Goal: Check status: Check status

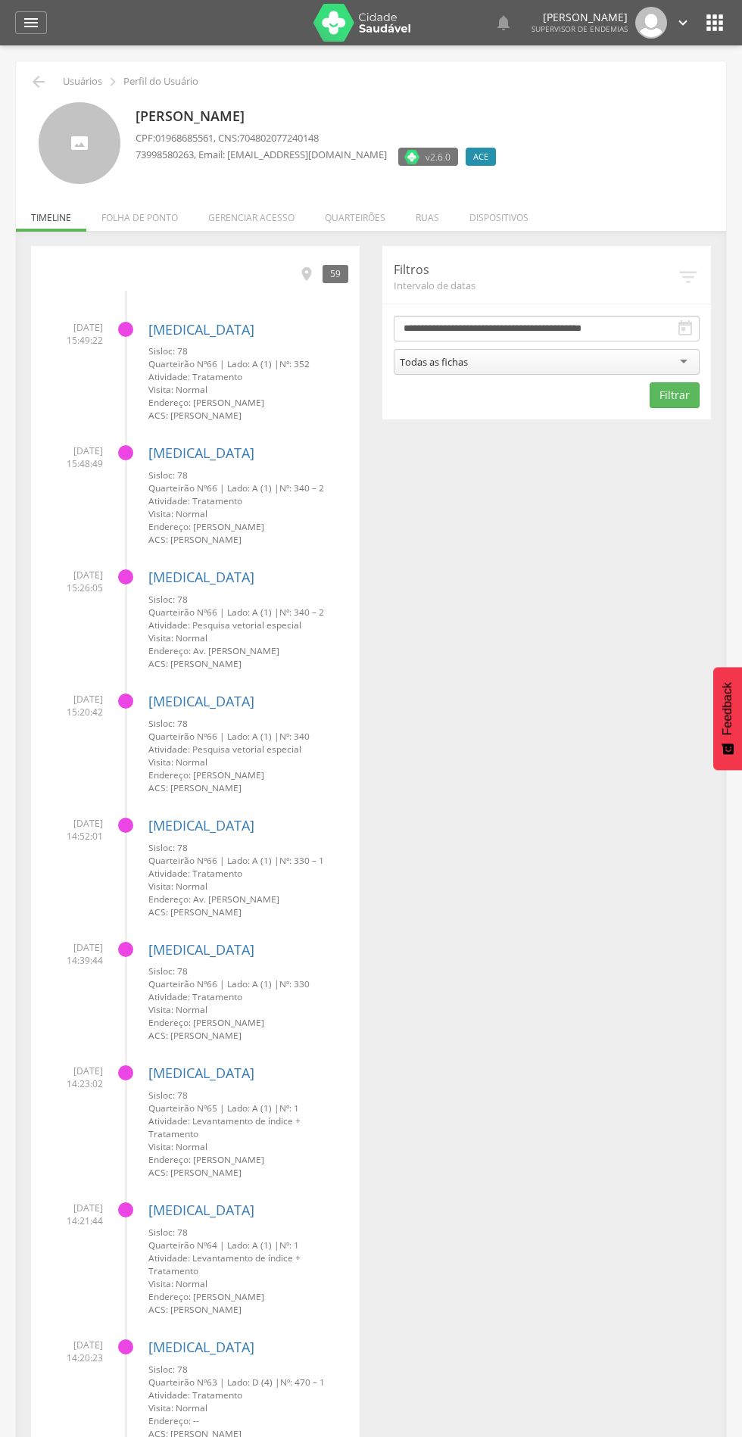
scroll to position [13, 0]
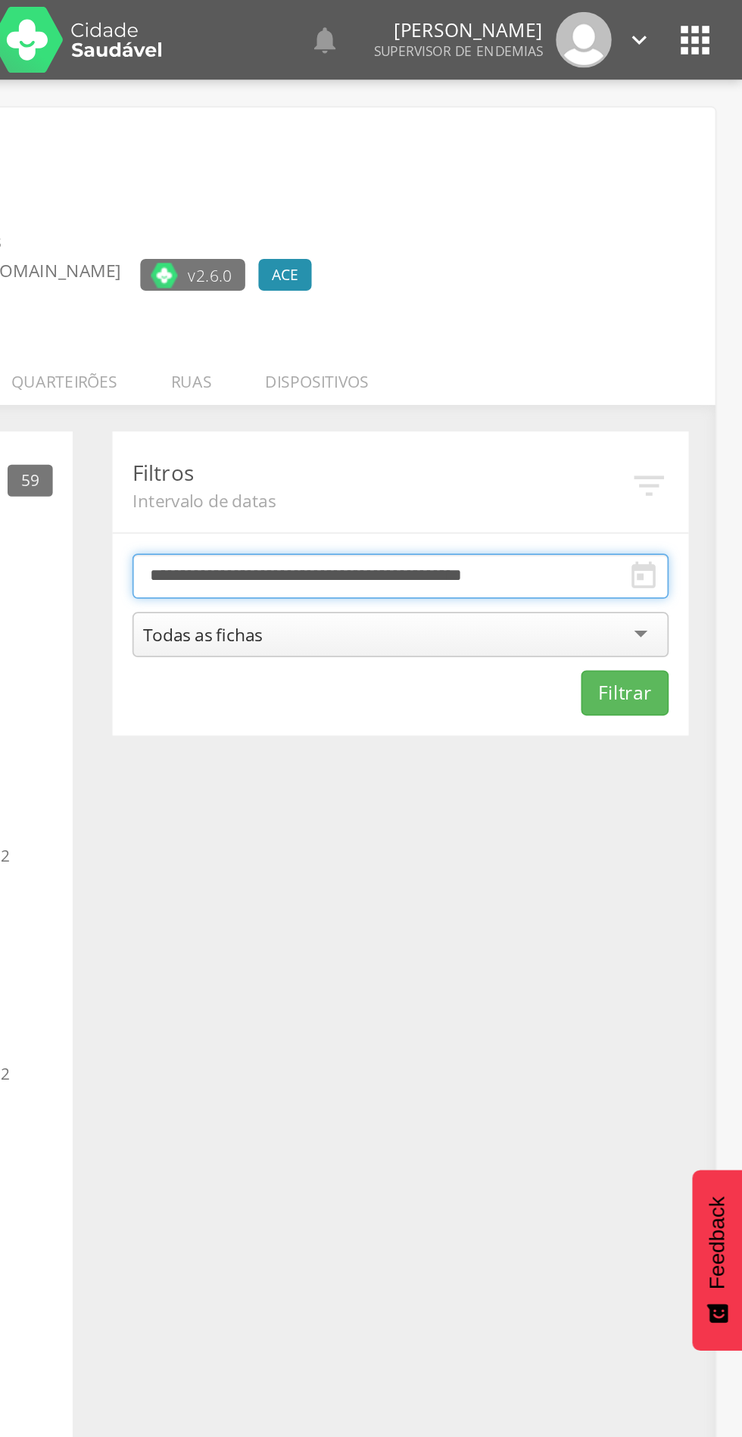
click at [693, 318] on input "**********" at bounding box center [547, 329] width 306 height 26
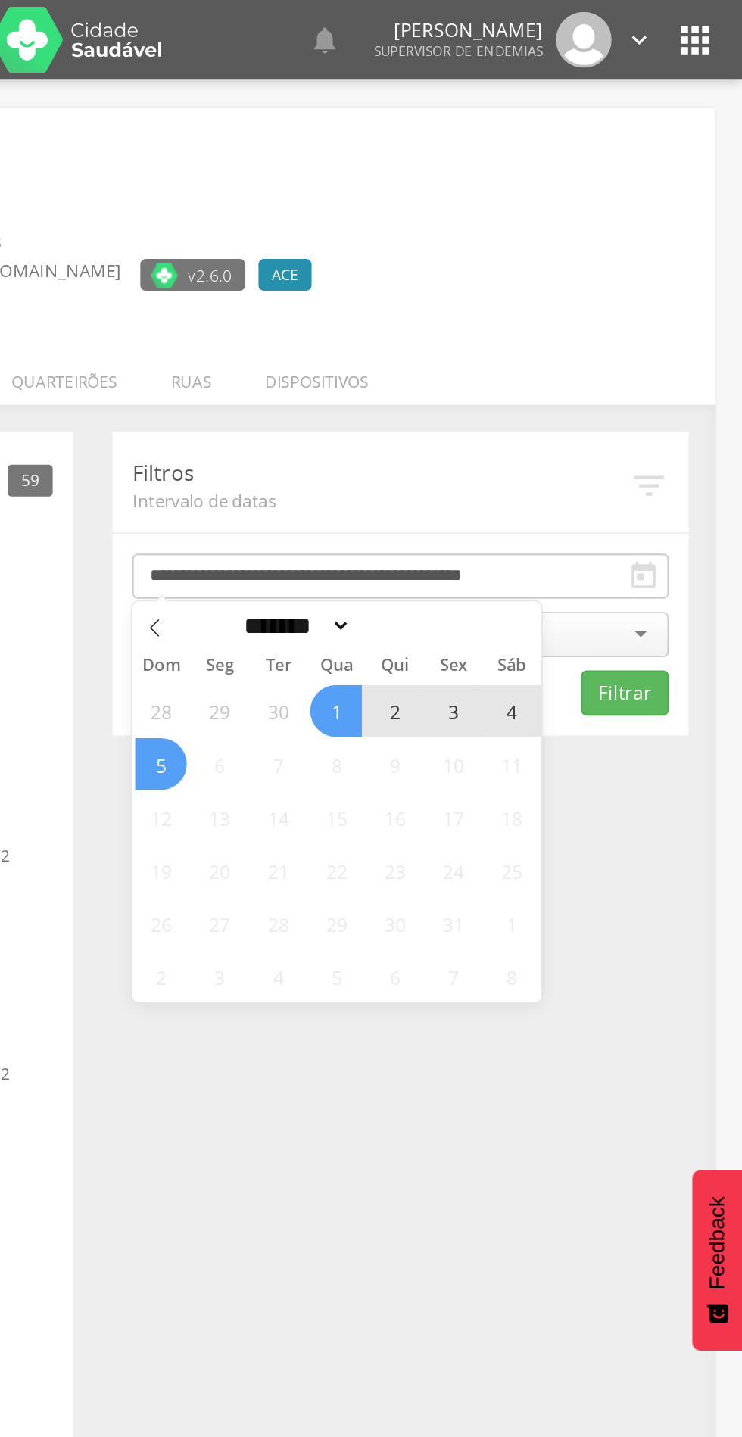
click at [406, 358] on icon at bounding box center [406, 358] width 11 height 11
select select "*"
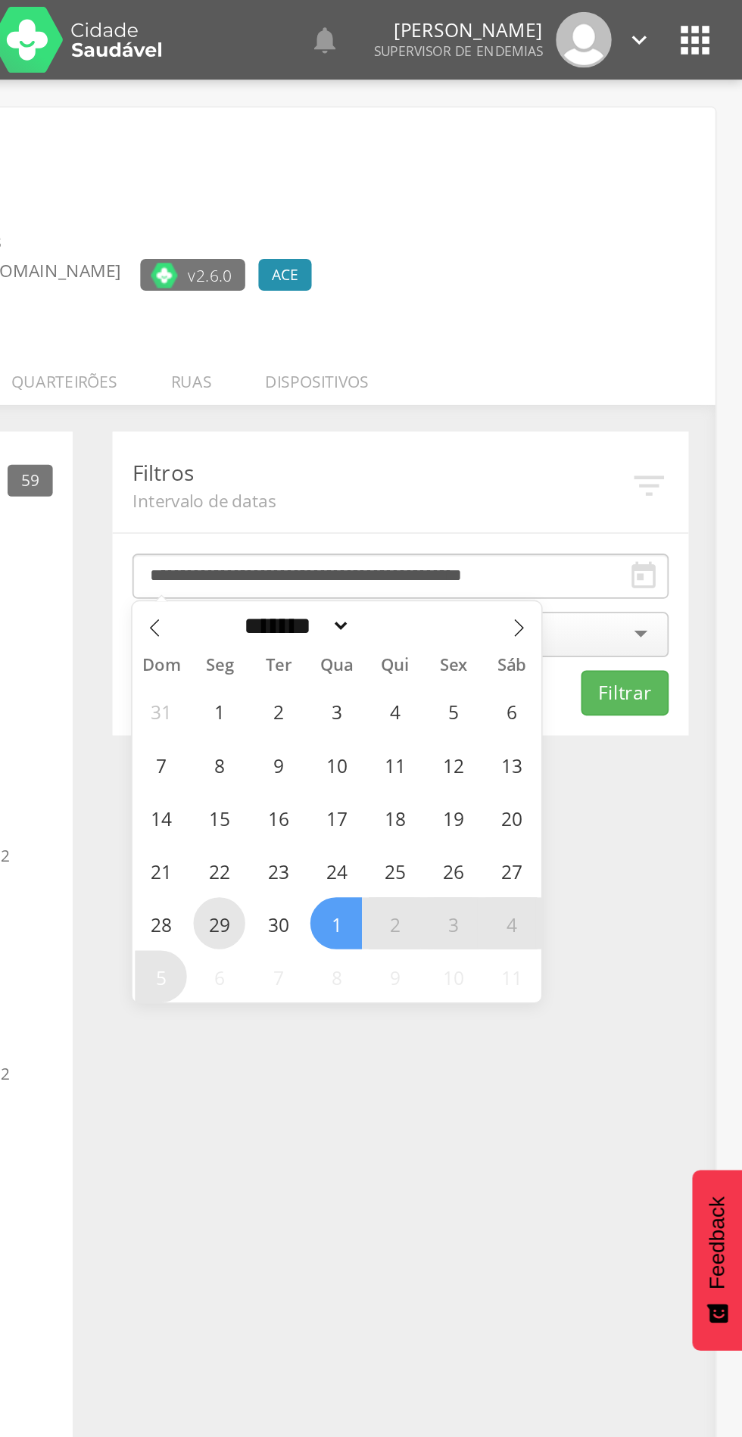
click at [449, 528] on span "29" at bounding box center [443, 527] width 30 height 30
type input "**********"
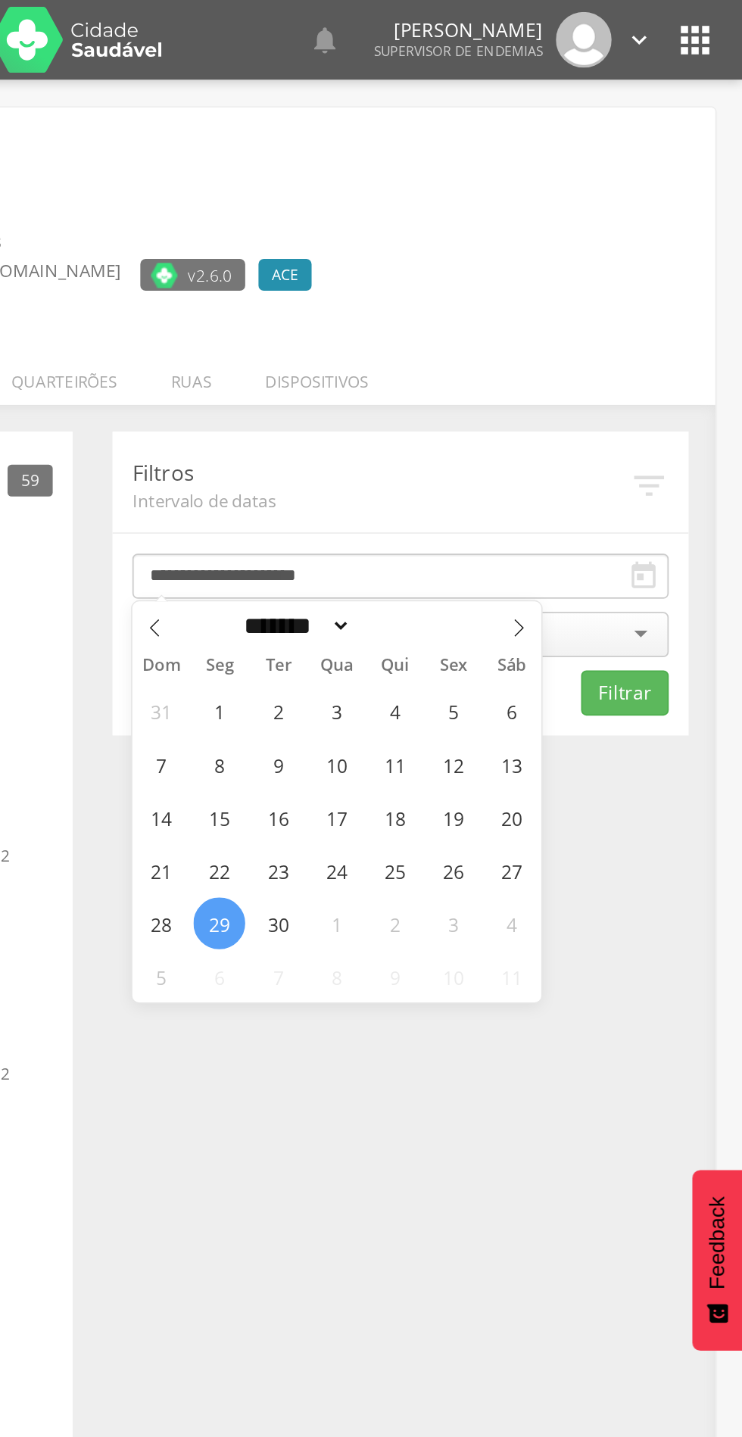
click at [458, 521] on div "31 1 2 3 4 5 6 7 8 9 10 11 12 13 14 15 16 17 18 19 20 21 22 23 24 25 26 27 28 2…" at bounding box center [510, 481] width 233 height 182
click at [681, 387] on button "Filtrar" at bounding box center [674, 395] width 50 height 26
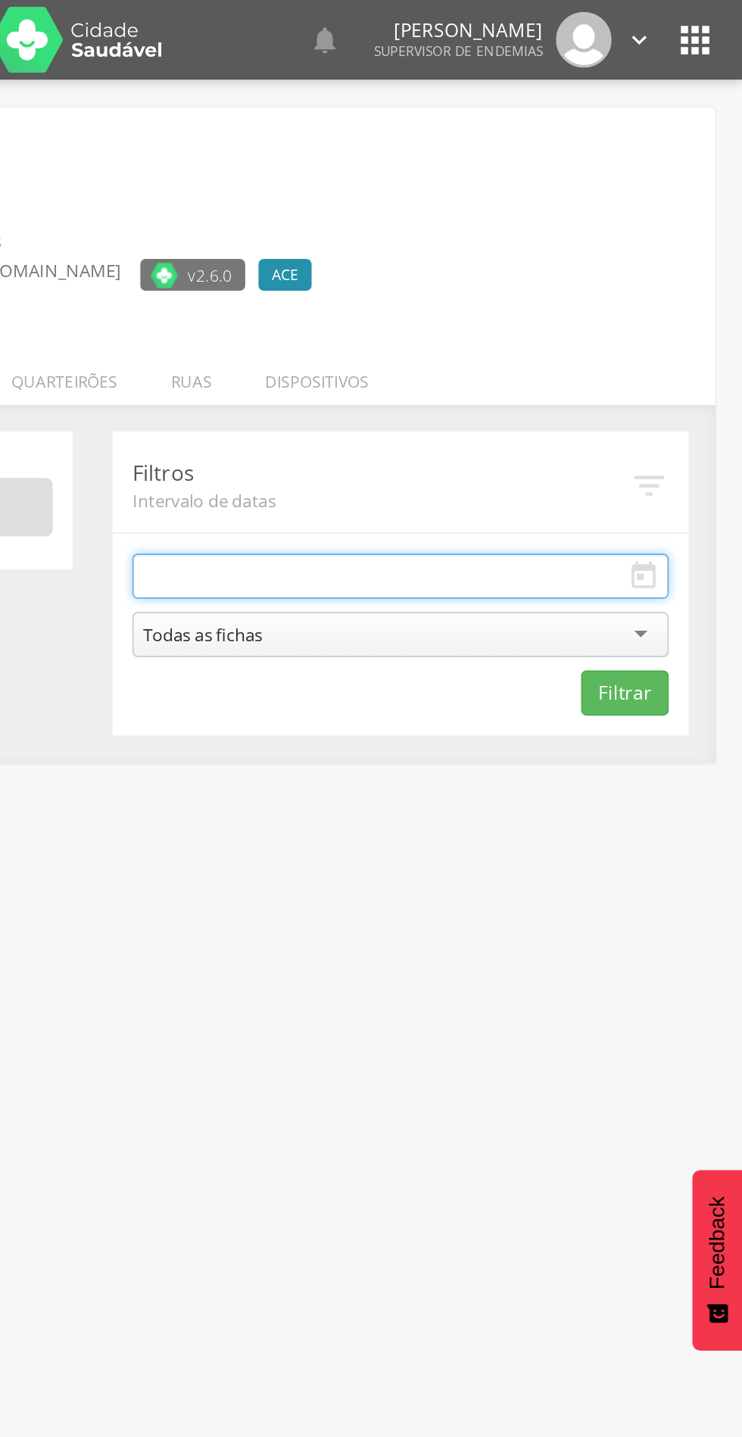
click at [465, 332] on body " Supervisão Ranking Aplicativo desatualizado Última sincronização Mapa de ende…" at bounding box center [371, 718] width 742 height 1437
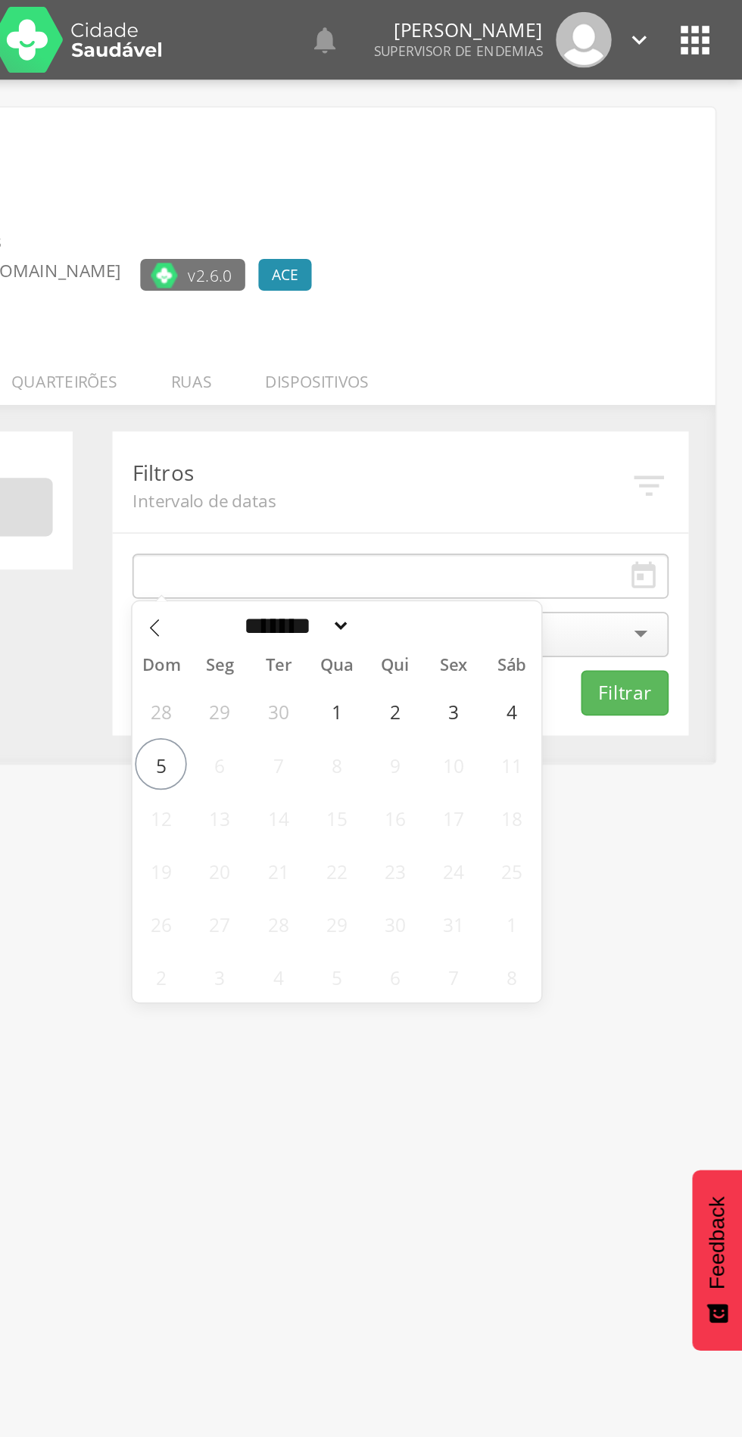
click at [406, 358] on icon at bounding box center [406, 358] width 11 height 11
select select "*"
click at [444, 527] on span "29" at bounding box center [443, 527] width 30 height 30
type input "**********"
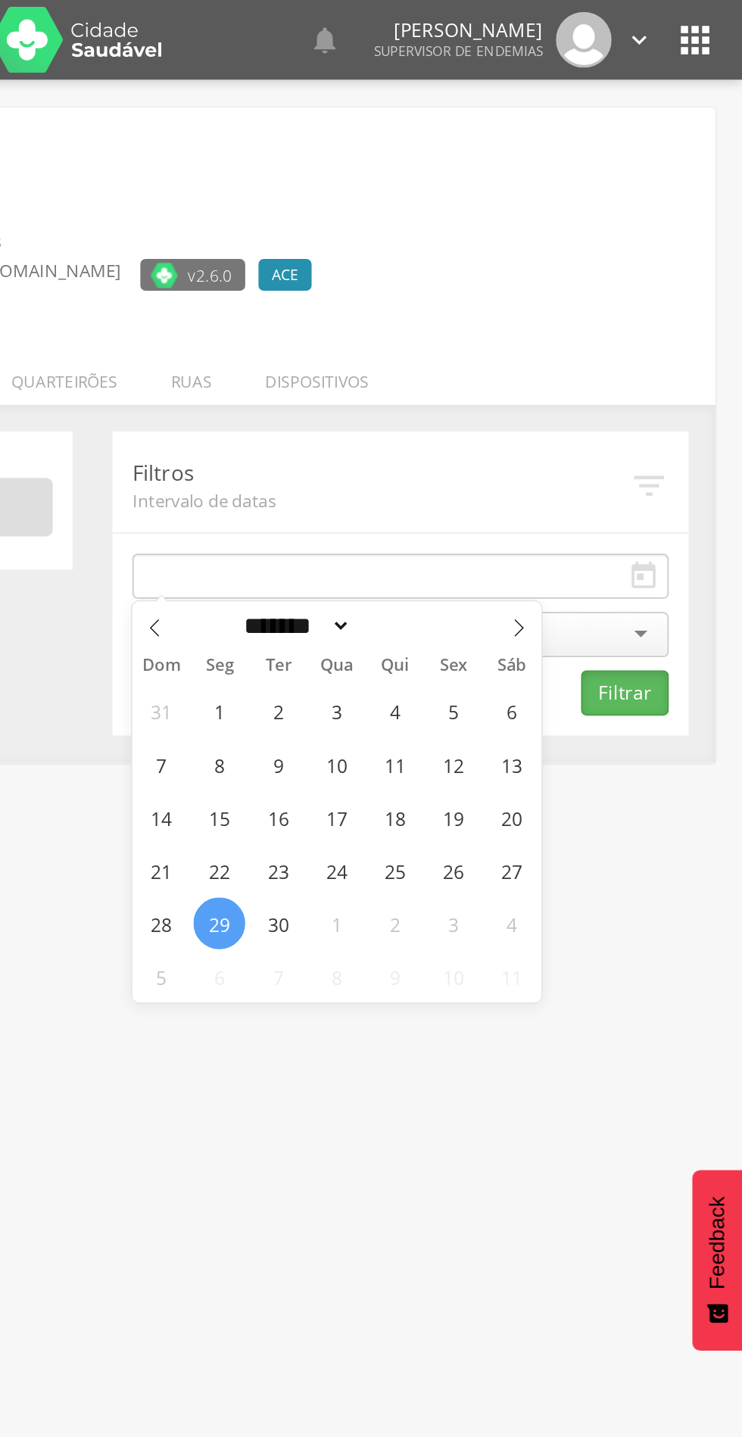
click at [669, 388] on button "Filtrar" at bounding box center [674, 395] width 50 height 26
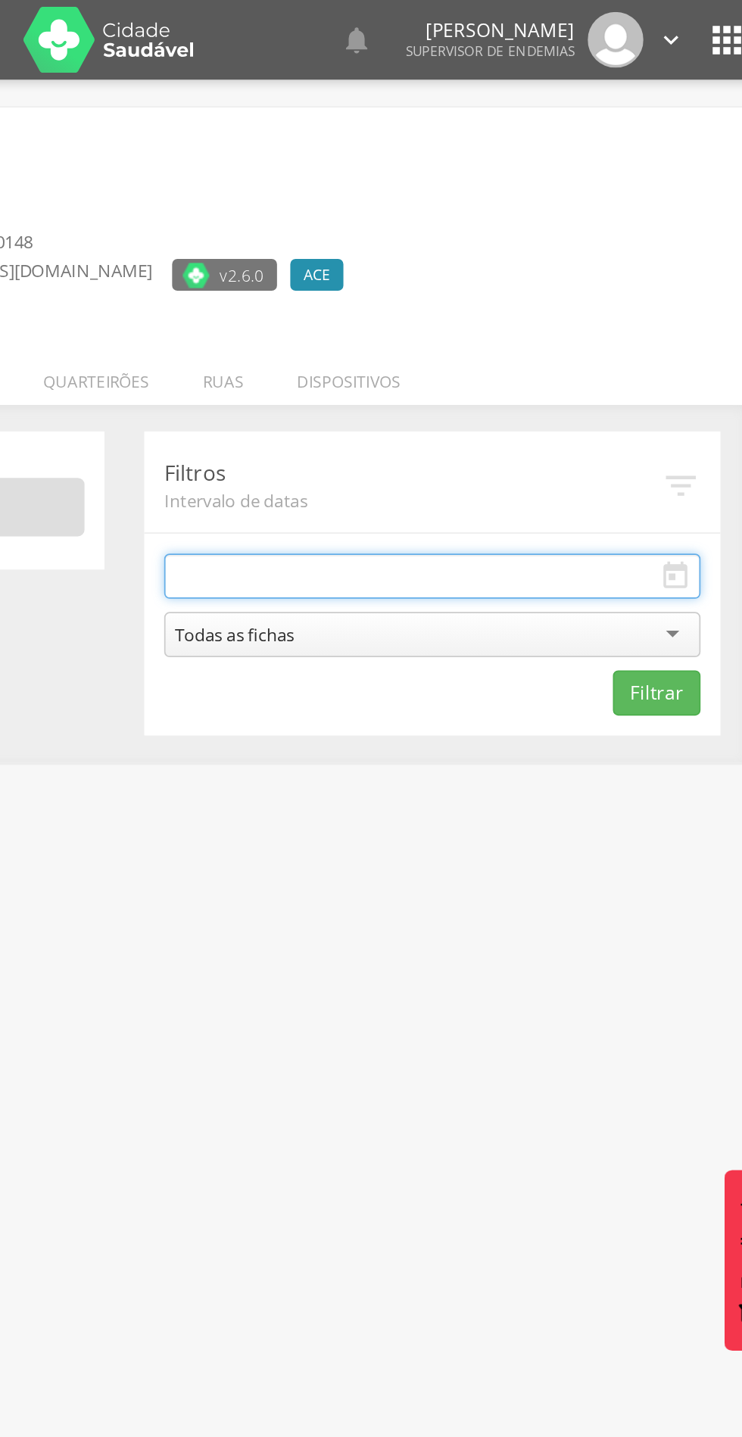
click at [500, 329] on body " Supervisão Ranking Aplicativo desatualizado Última sincronização Mapa de ende…" at bounding box center [371, 718] width 742 height 1437
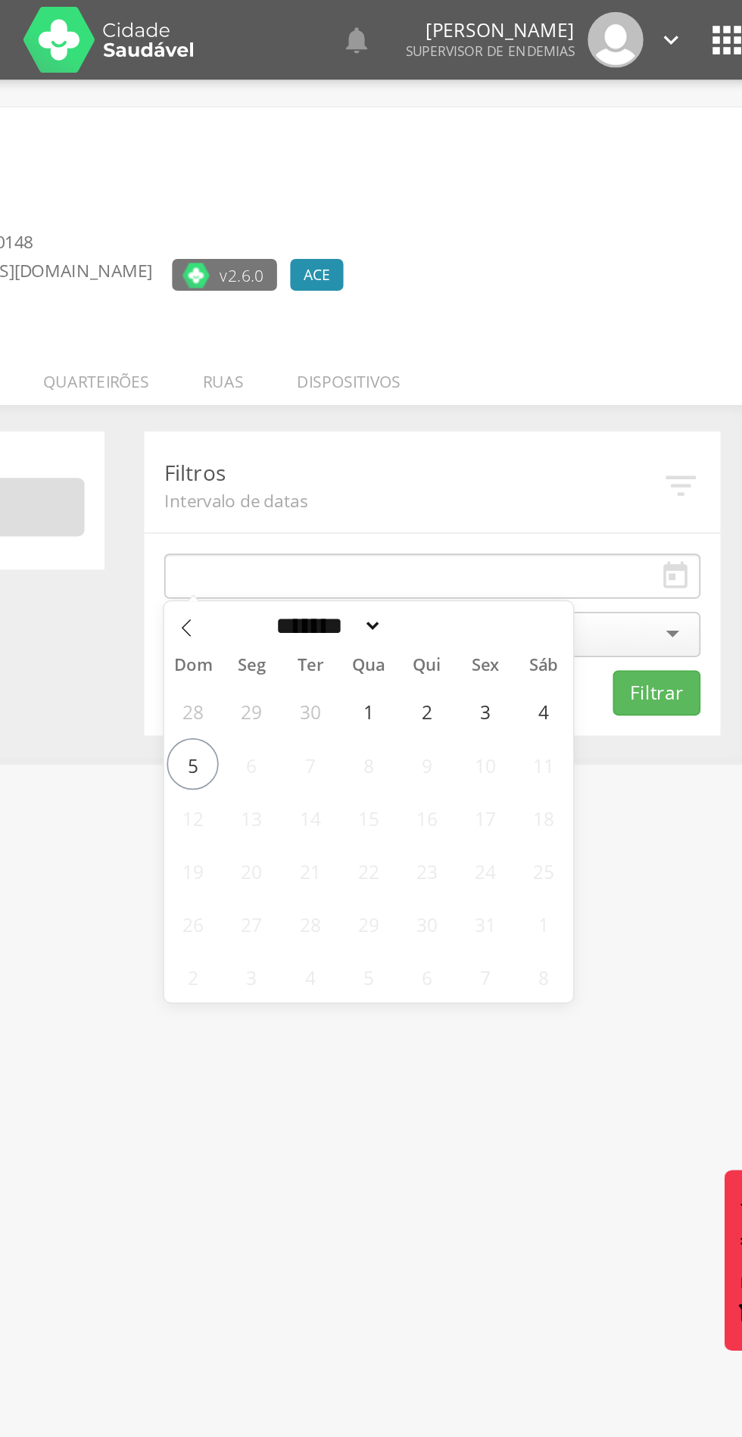
click at [406, 358] on icon at bounding box center [406, 358] width 11 height 11
click at [414, 360] on span at bounding box center [407, 356] width 26 height 26
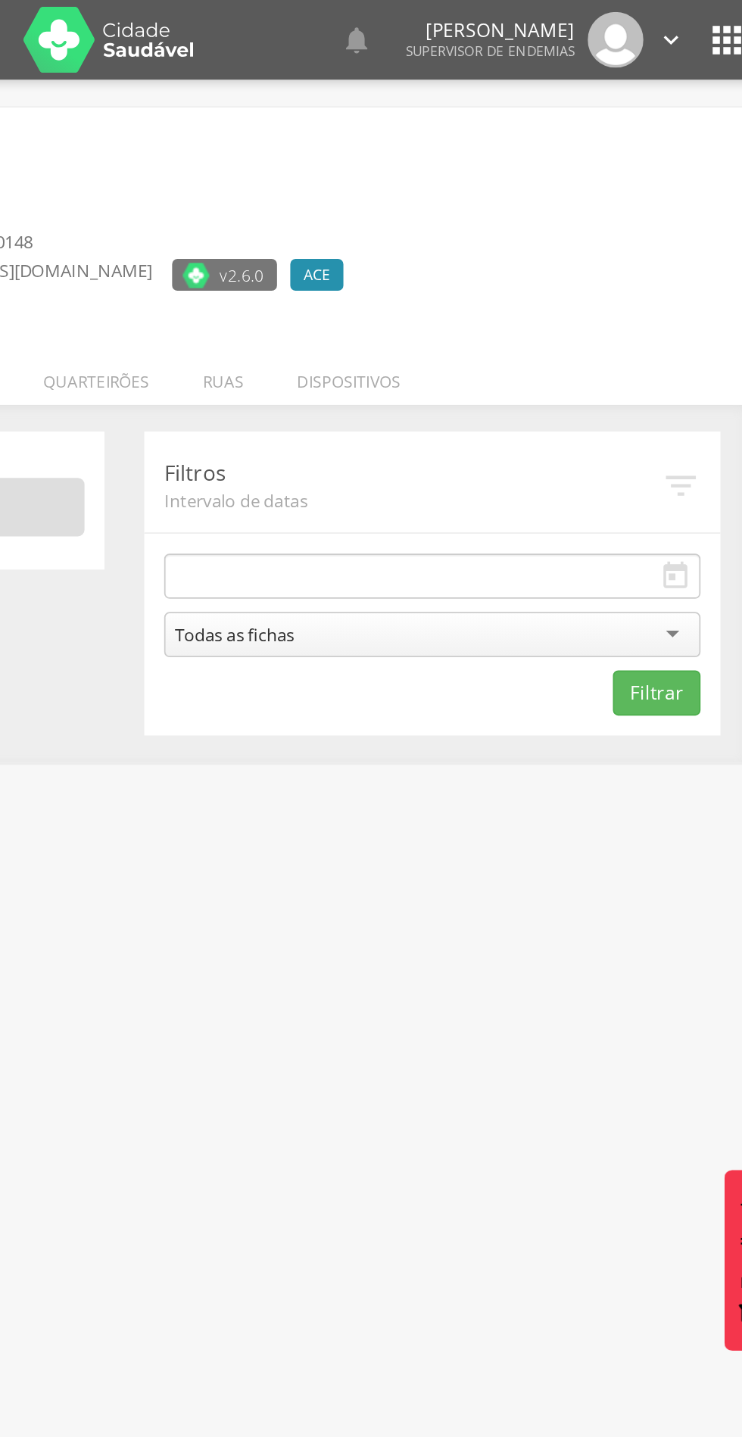
click at [632, 350] on div "Todas as fichas" at bounding box center [547, 362] width 306 height 26
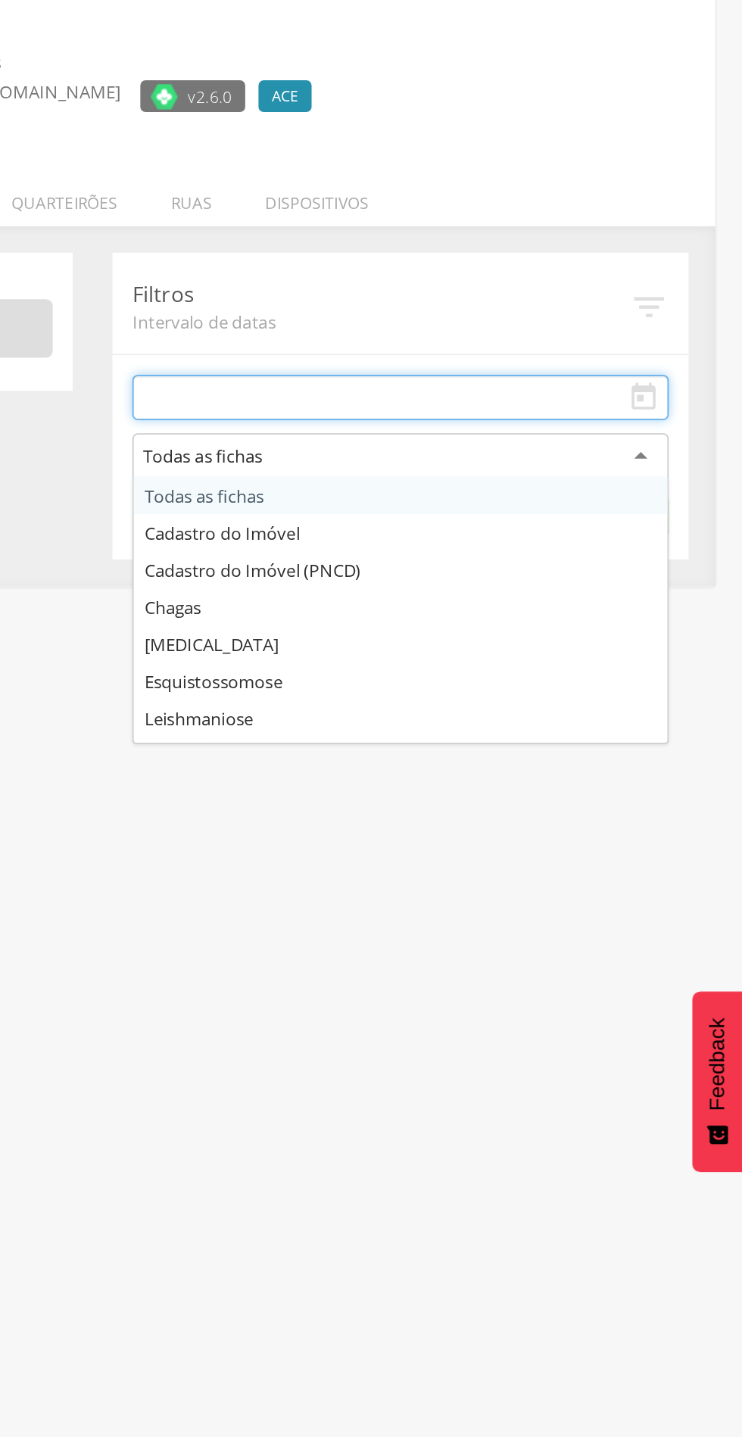
click at [458, 320] on input "text" at bounding box center [547, 329] width 306 height 26
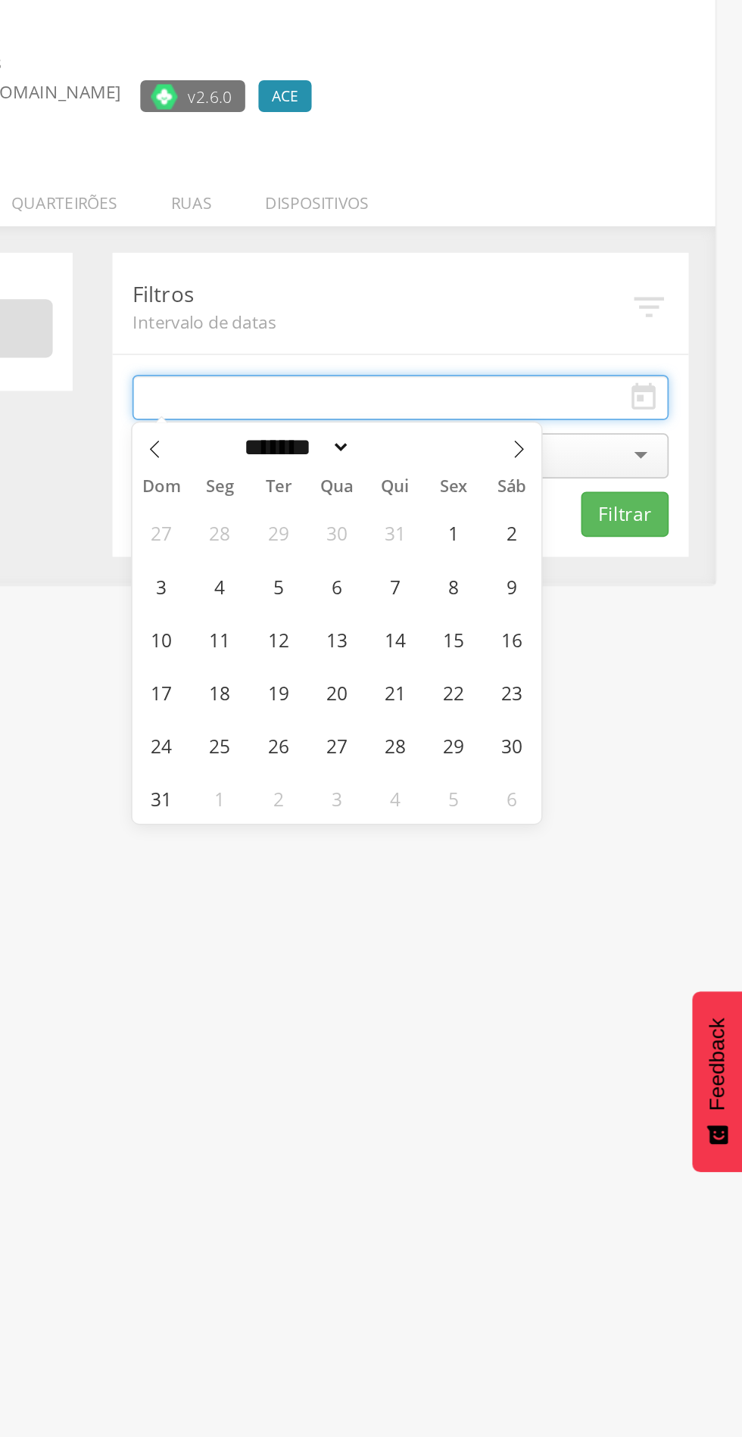
click at [475, 334] on input "text" at bounding box center [547, 329] width 306 height 26
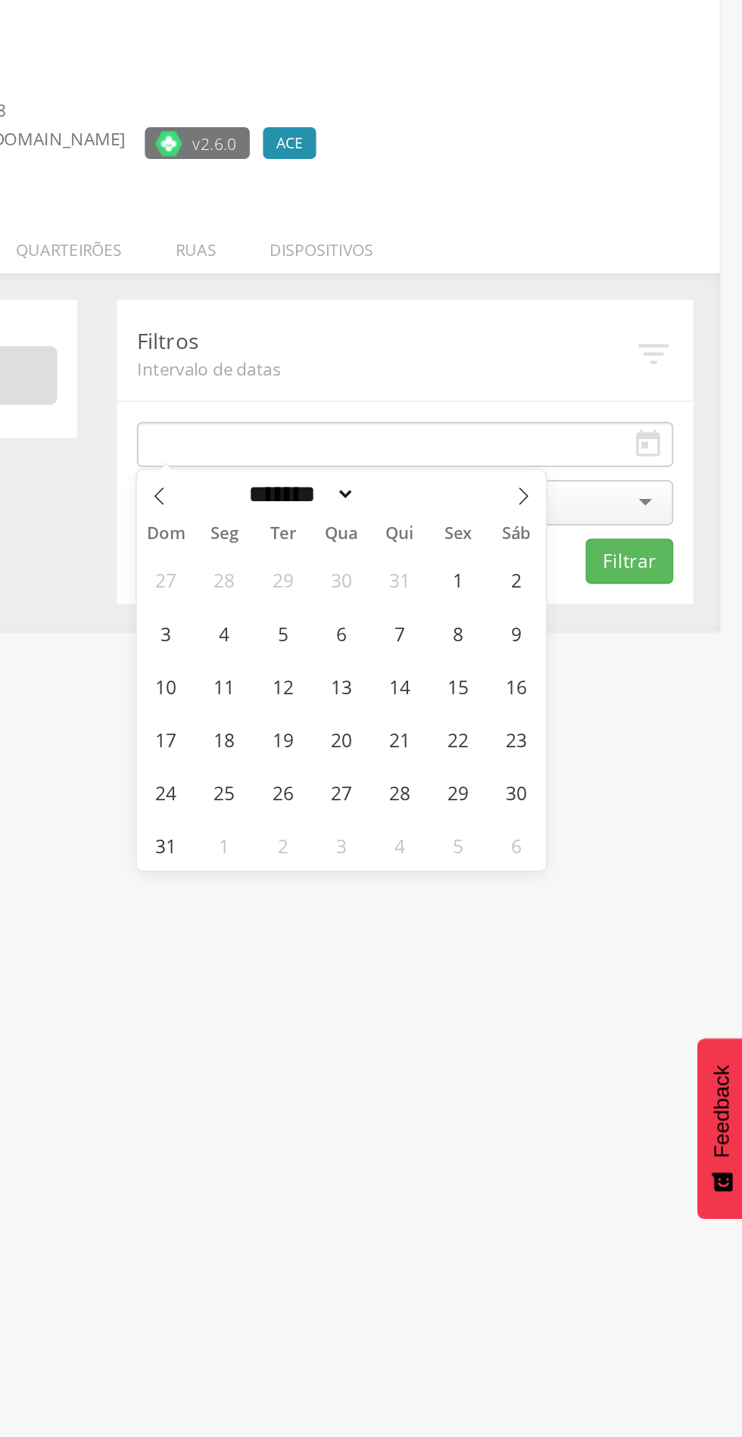
click at [613, 358] on icon at bounding box center [614, 358] width 11 height 11
select select "*"
click at [453, 530] on span "29" at bounding box center [443, 527] width 30 height 30
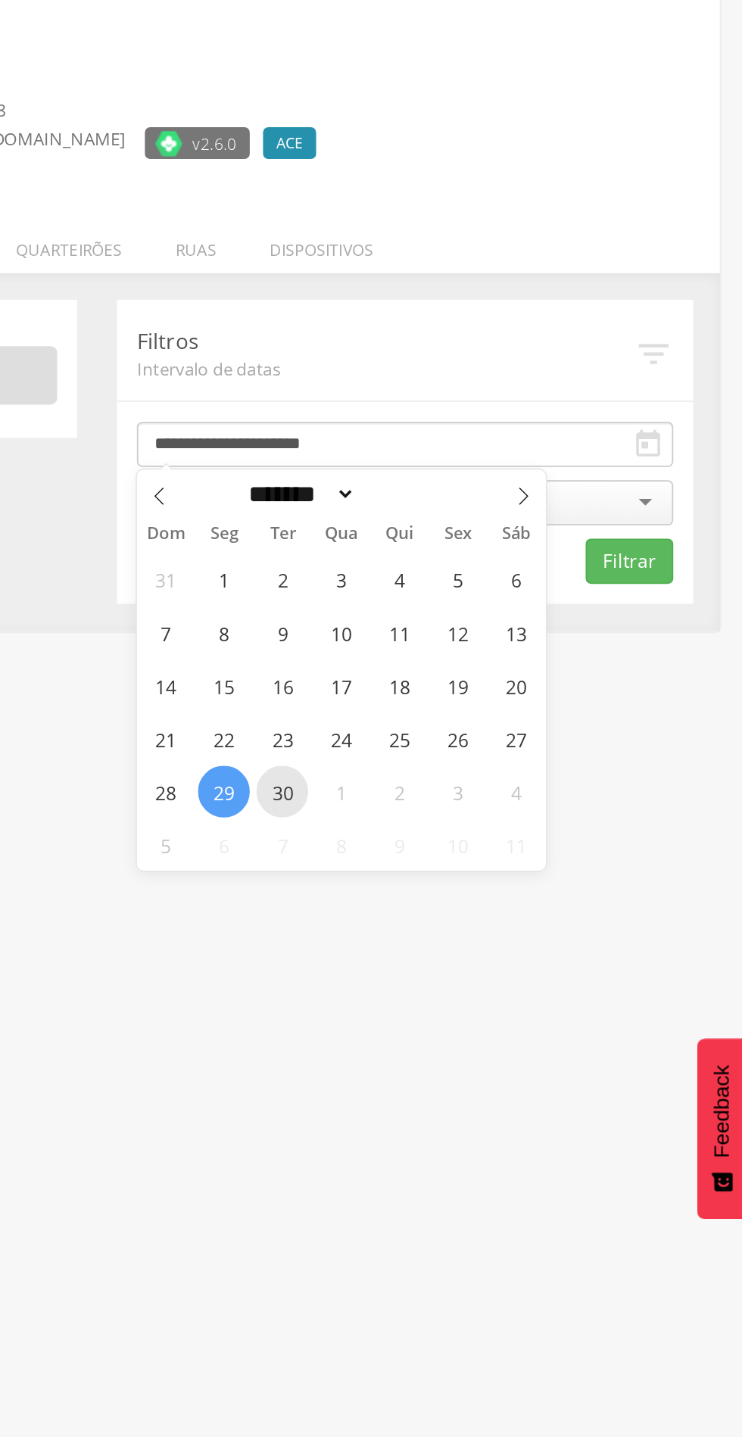
click at [464, 533] on span "30" at bounding box center [477, 527] width 30 height 30
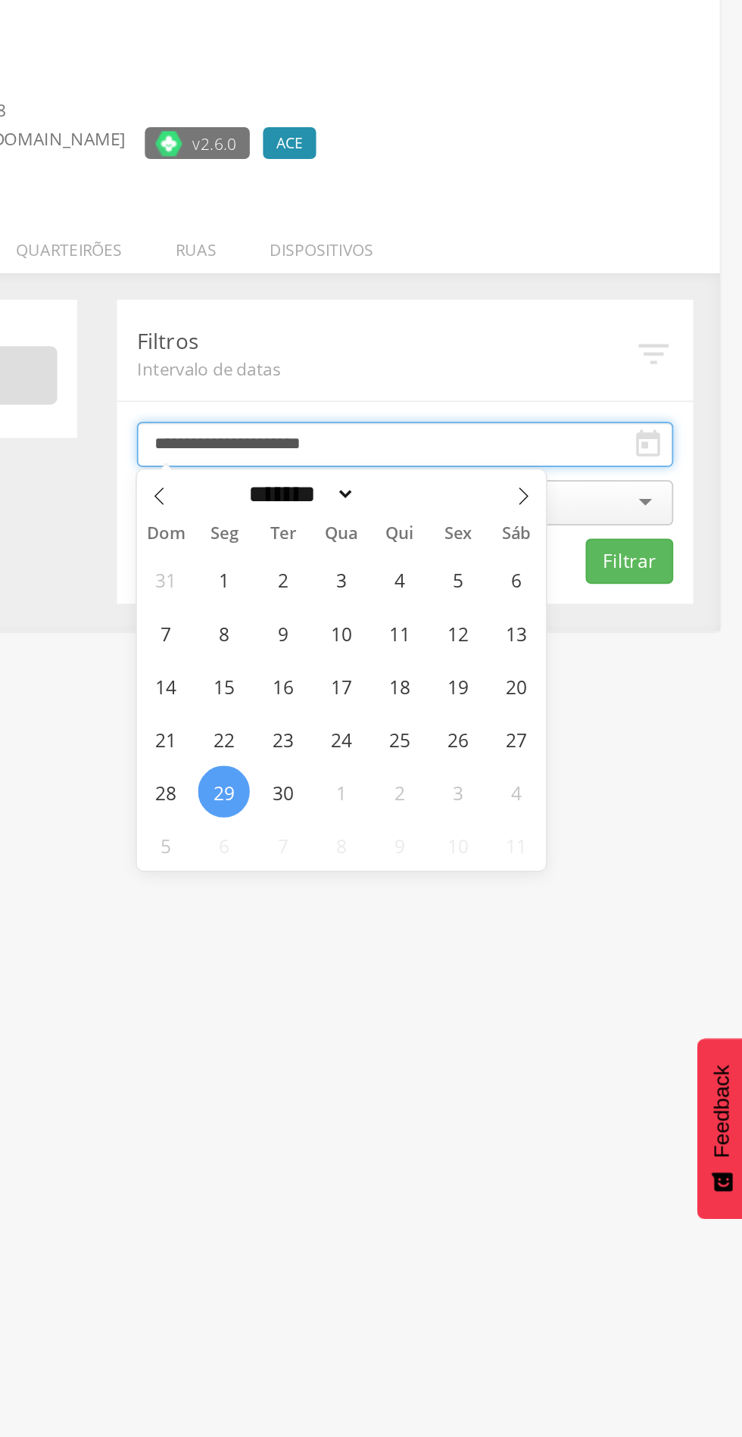
type input "**********"
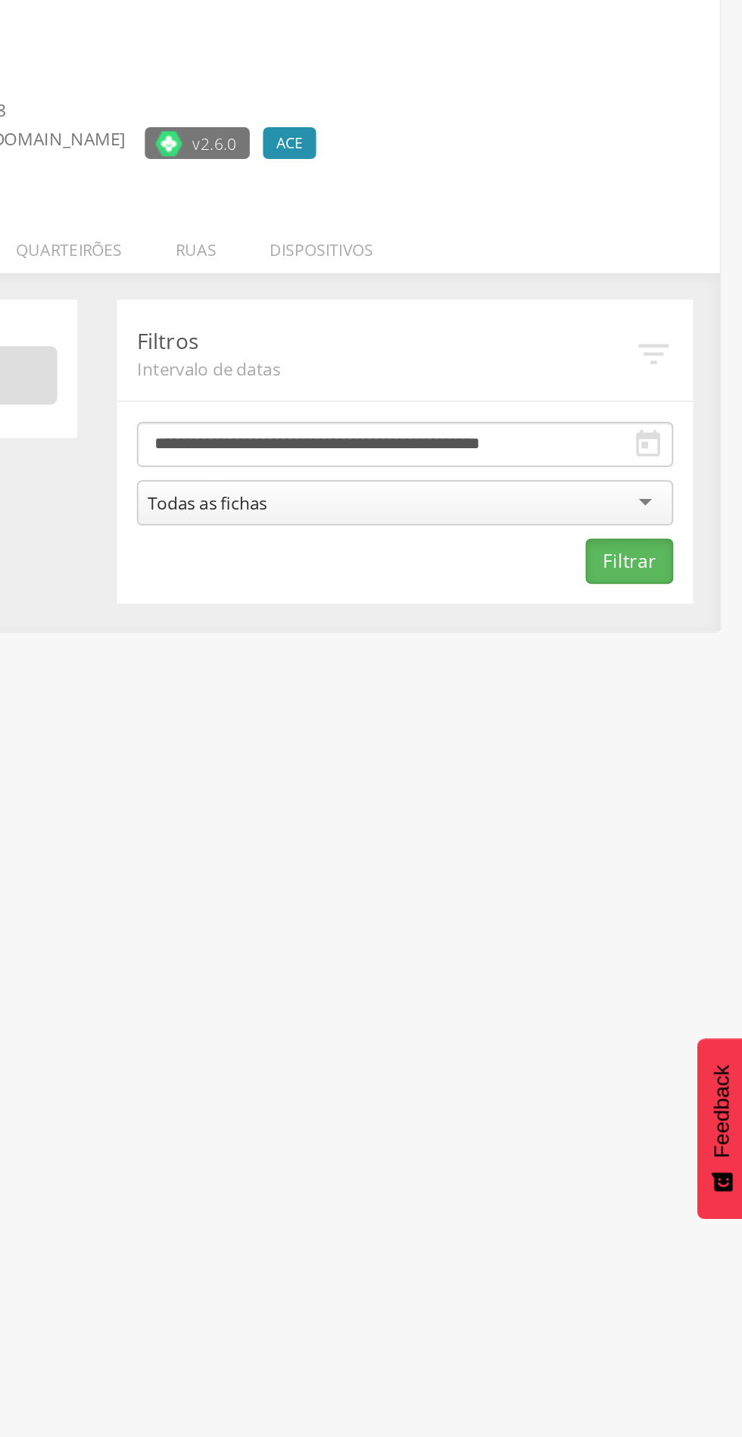
click at [682, 388] on button "Filtrar" at bounding box center [674, 395] width 50 height 26
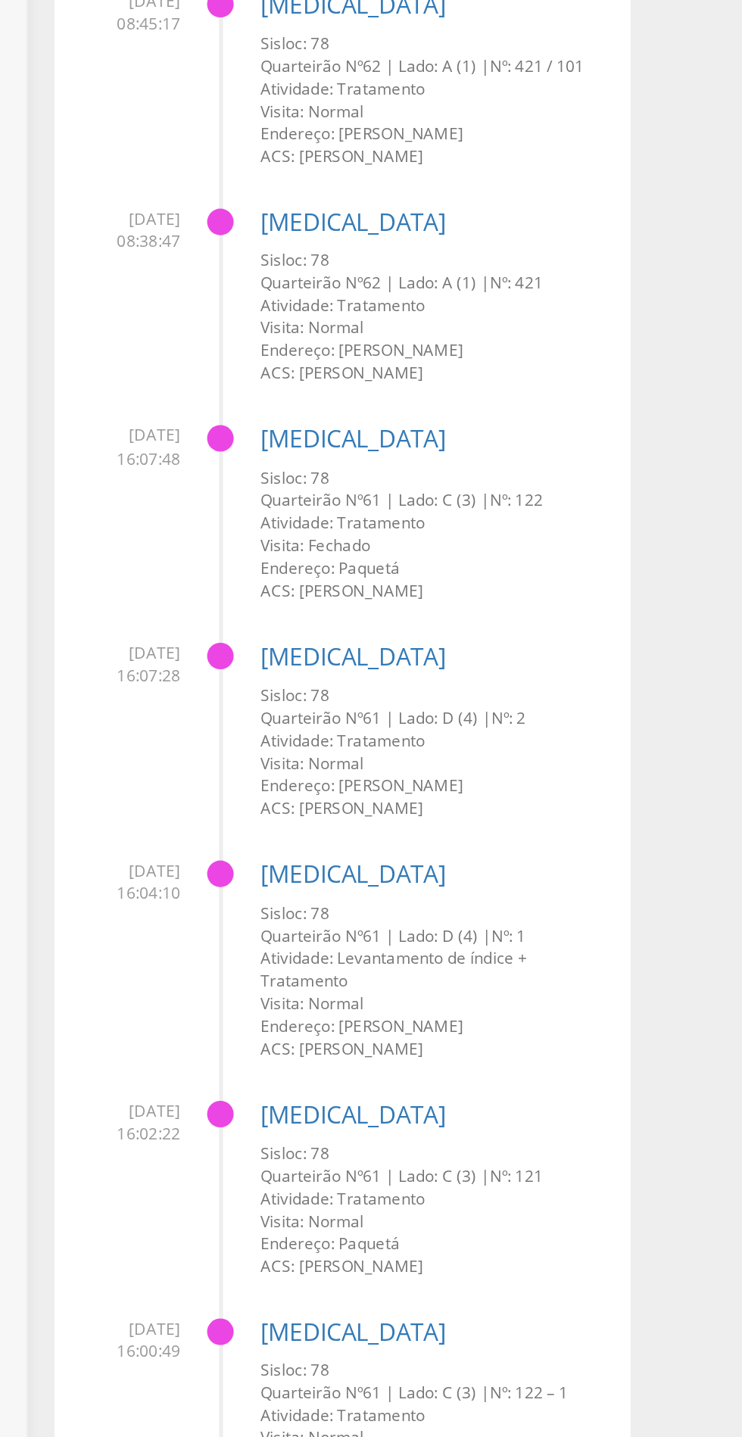
scroll to position [4546, 0]
